Goal: Information Seeking & Learning: Learn about a topic

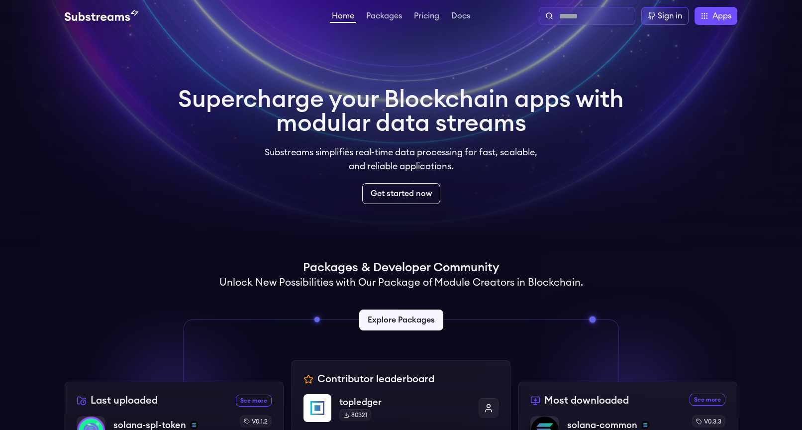
click at [572, 19] on input "text" at bounding box center [595, 16] width 72 height 12
type input "****"
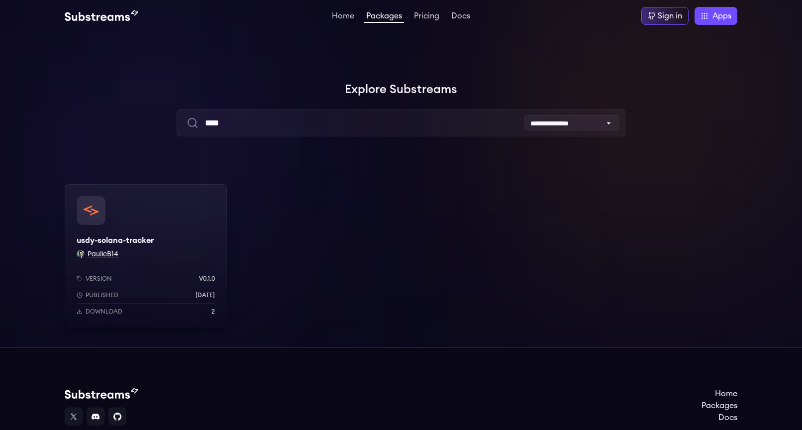
click at [96, 252] on button "PaulieB14" at bounding box center [103, 254] width 31 height 10
click at [101, 254] on button "PaulieB14" at bounding box center [103, 254] width 31 height 10
click at [184, 211] on div "usdy-solana-tracker PaulieB14 Version v0.1.0 Published 1 months ago Download 2" at bounding box center [146, 255] width 162 height 143
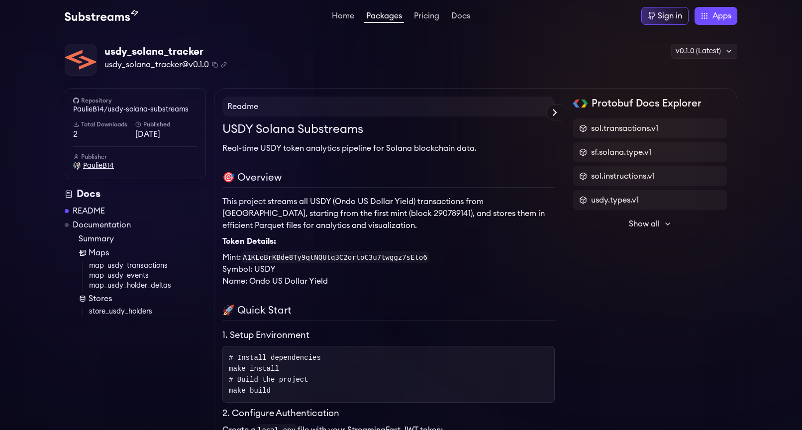
click at [98, 165] on span "PaulieB14" at bounding box center [98, 166] width 31 height 10
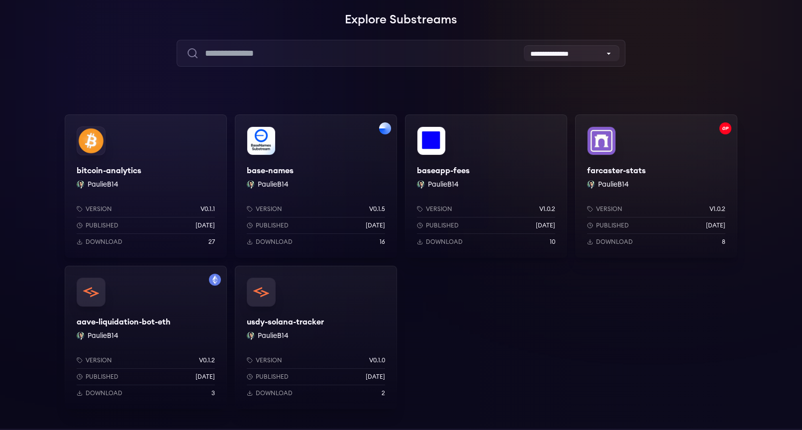
scroll to position [76, 0]
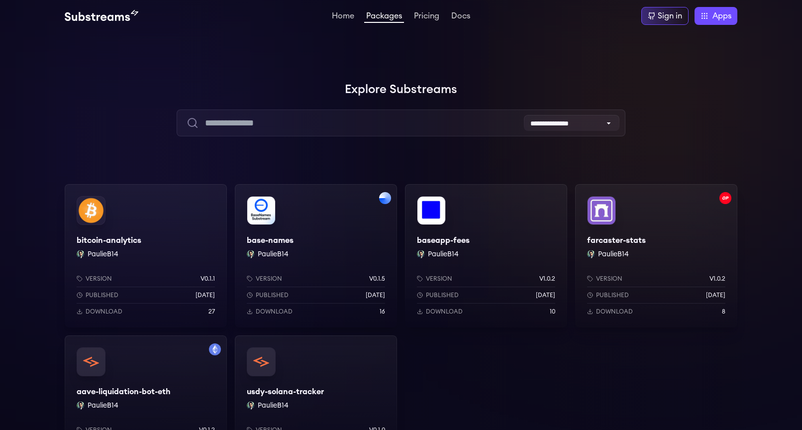
click at [651, 233] on div "farcaster-stats PaulieB14 Version v1.0.2 Published 1 weeks ago Download 8" at bounding box center [656, 255] width 162 height 143
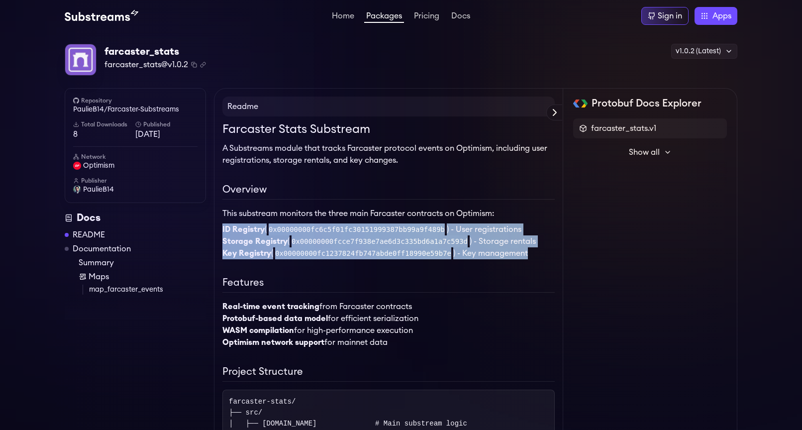
drag, startPoint x: 541, startPoint y: 251, endPoint x: 216, endPoint y: 232, distance: 325.5
copy ul "ID Registry ( 0x00000000fc6c5f01fc30151999387bb99a9f489b ) - User registrations…"
